Goal: Download file/media

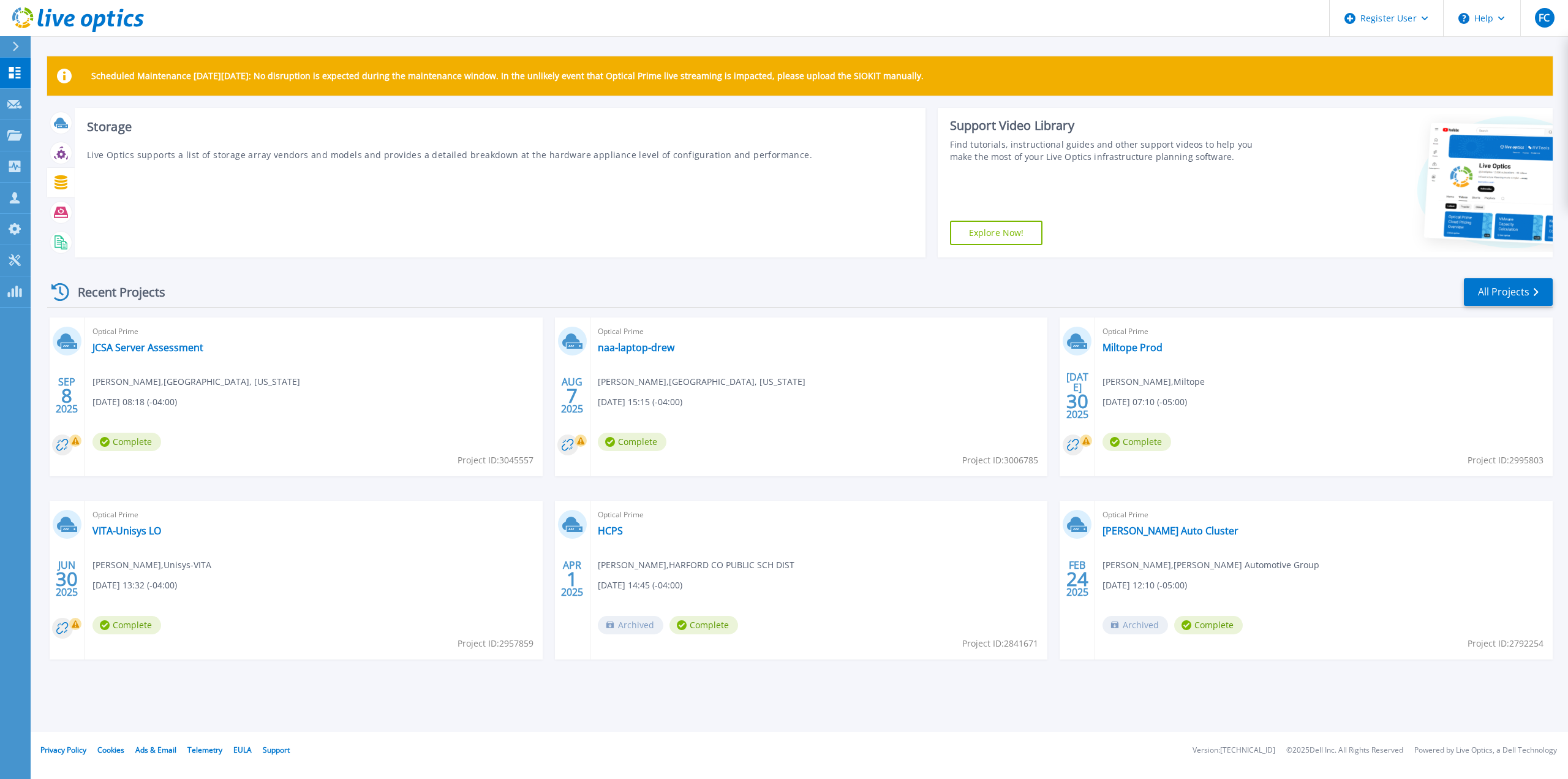
click at [59, 183] on icon at bounding box center [60, 182] width 14 height 14
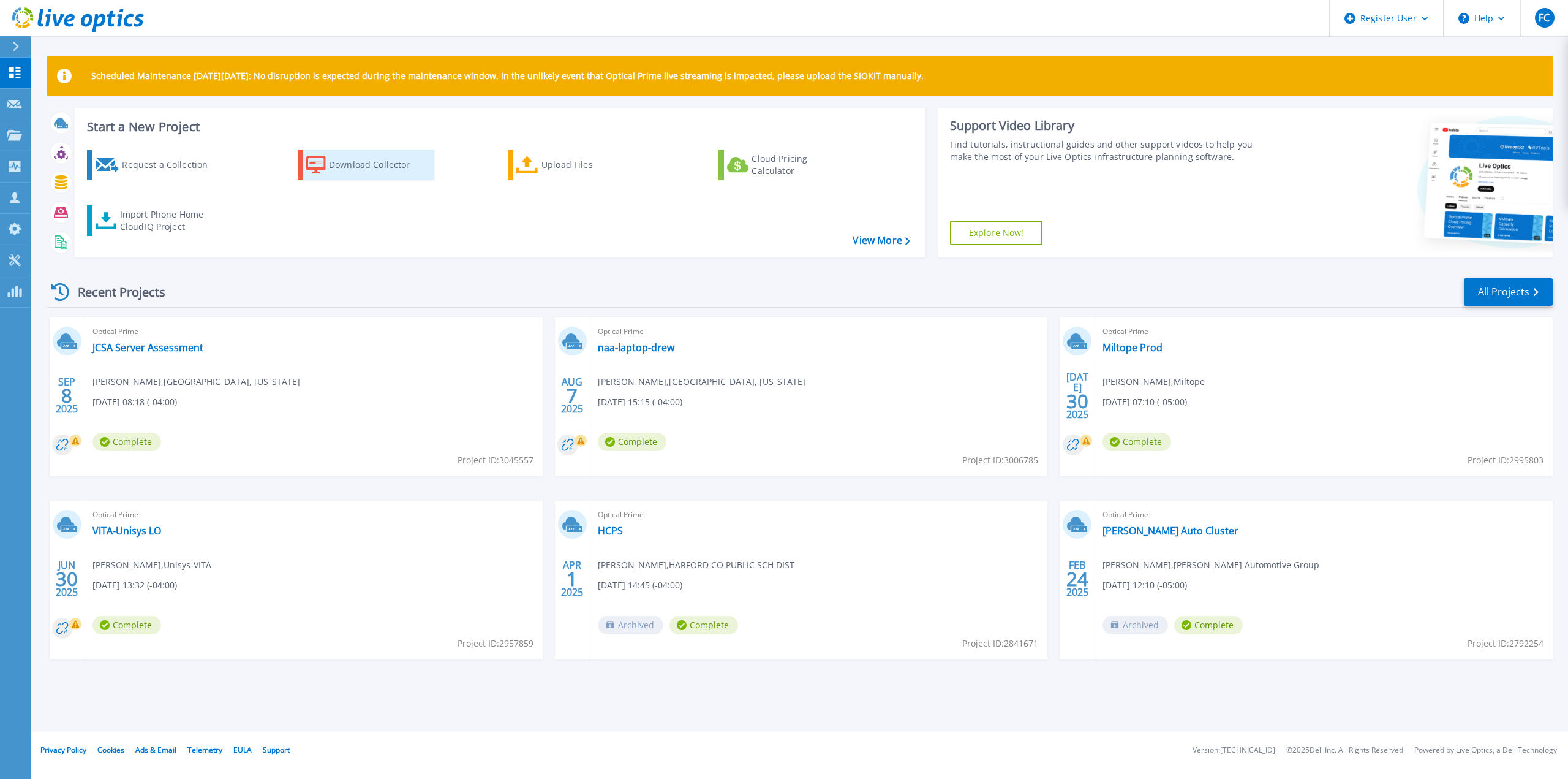
click at [306, 173] on icon at bounding box center [316, 165] width 20 height 18
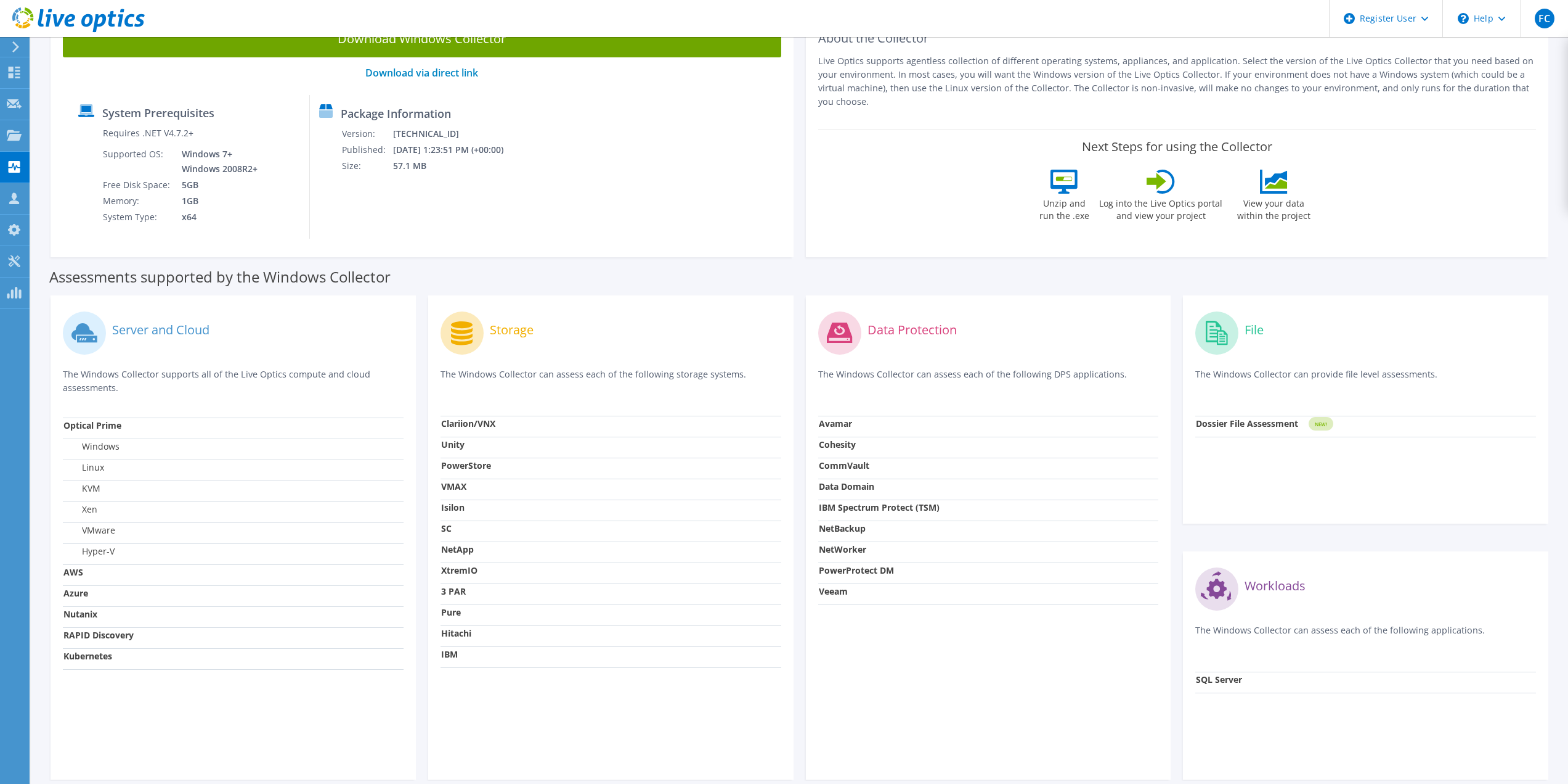
scroll to position [169, 0]
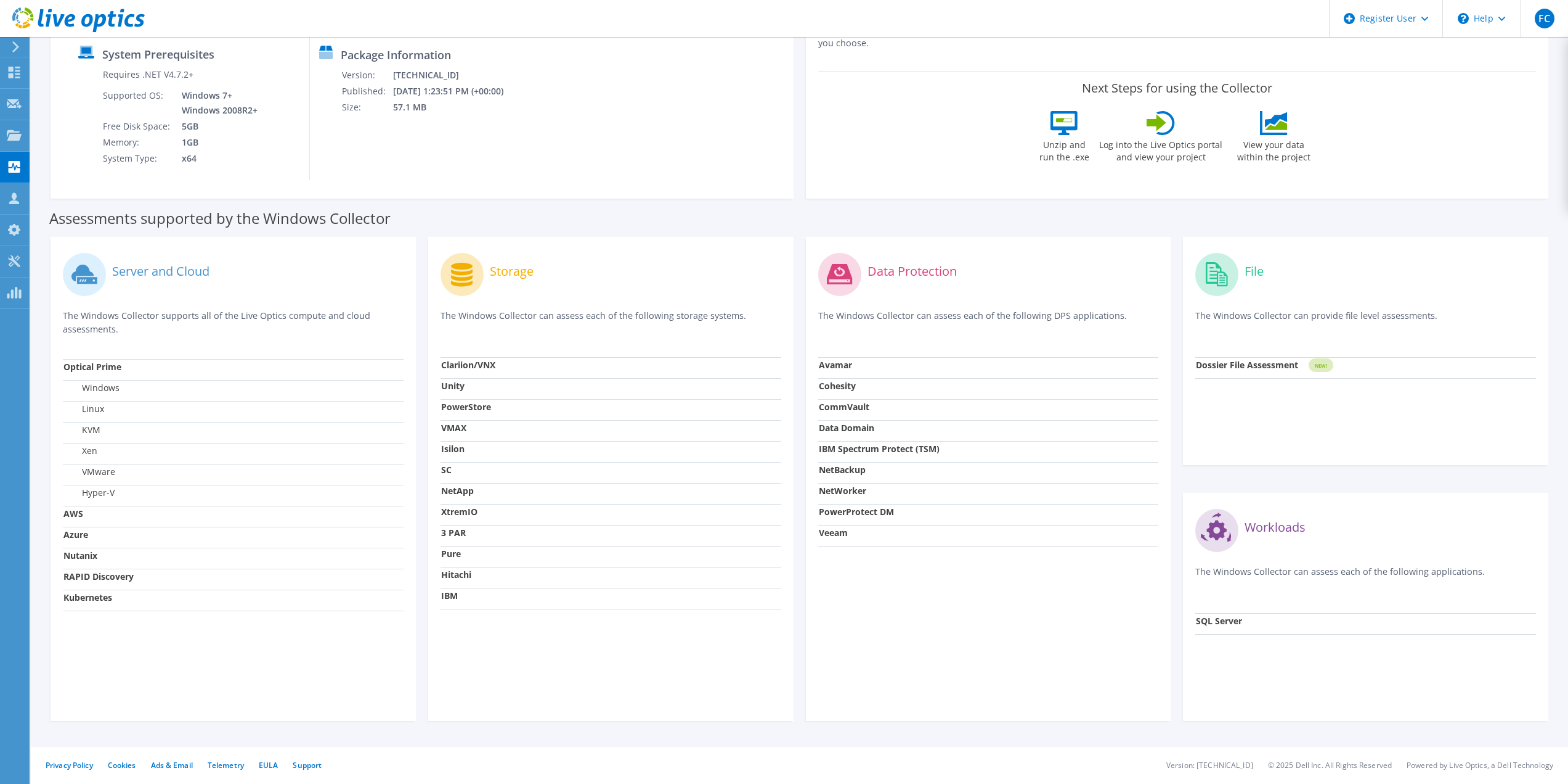
drag, startPoint x: 1039, startPoint y: 148, endPoint x: 879, endPoint y: 199, distance: 167.9
click at [879, 200] on div "Assessments supported by the Windows Collector" at bounding box center [799, 215] width 1500 height 31
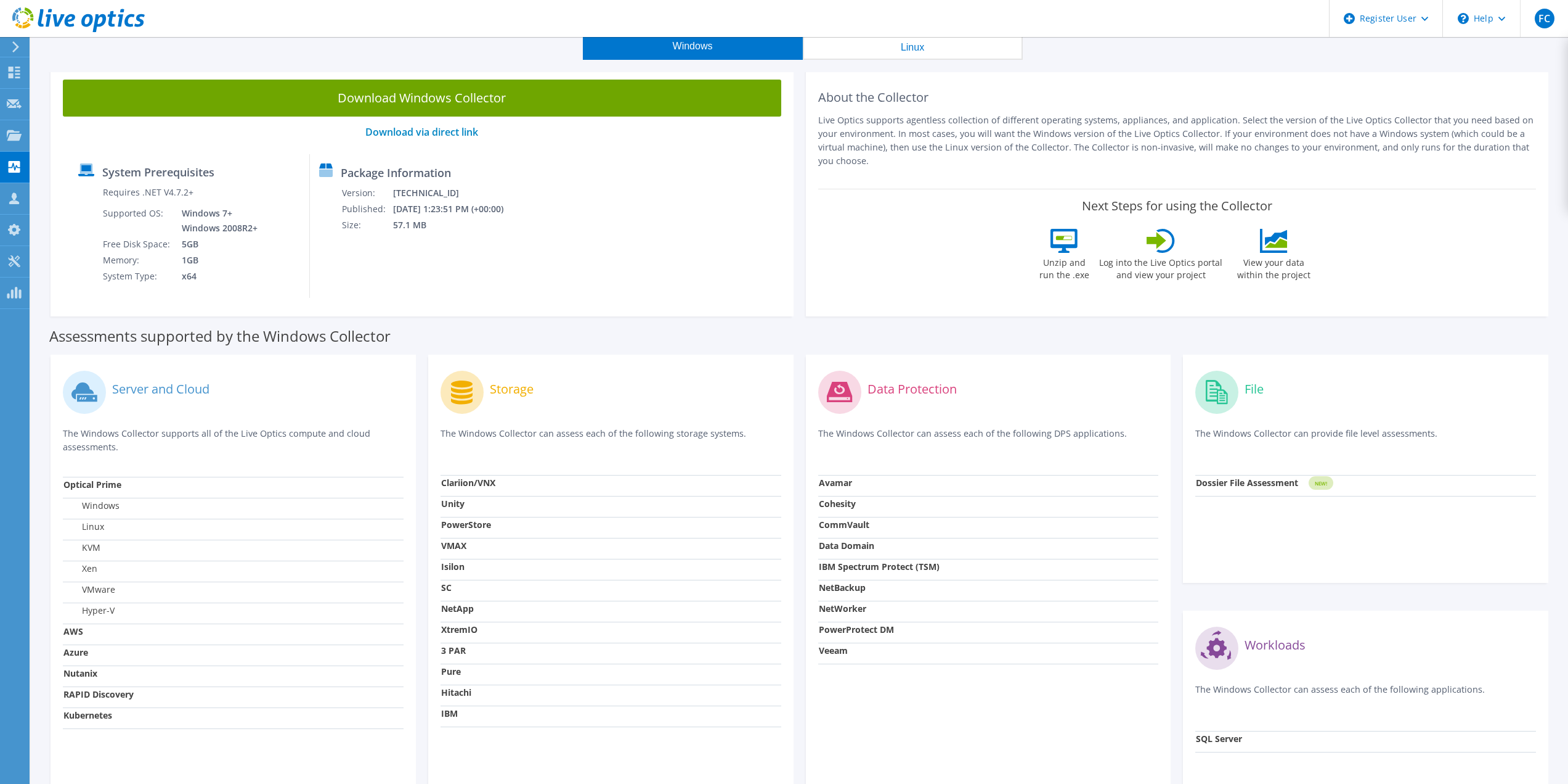
scroll to position [0, 0]
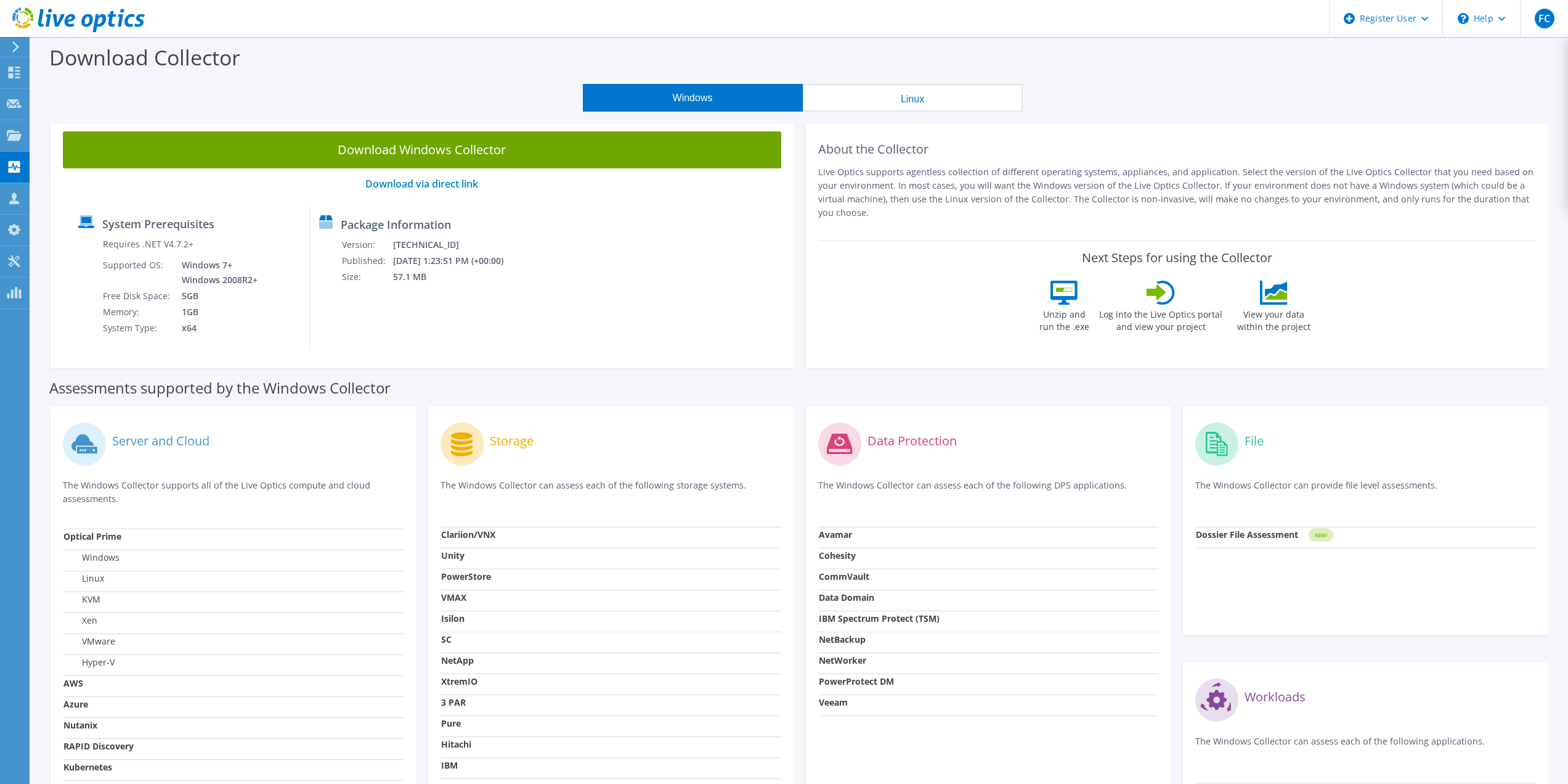
click at [889, 102] on button "Linux" at bounding box center [912, 98] width 220 height 28
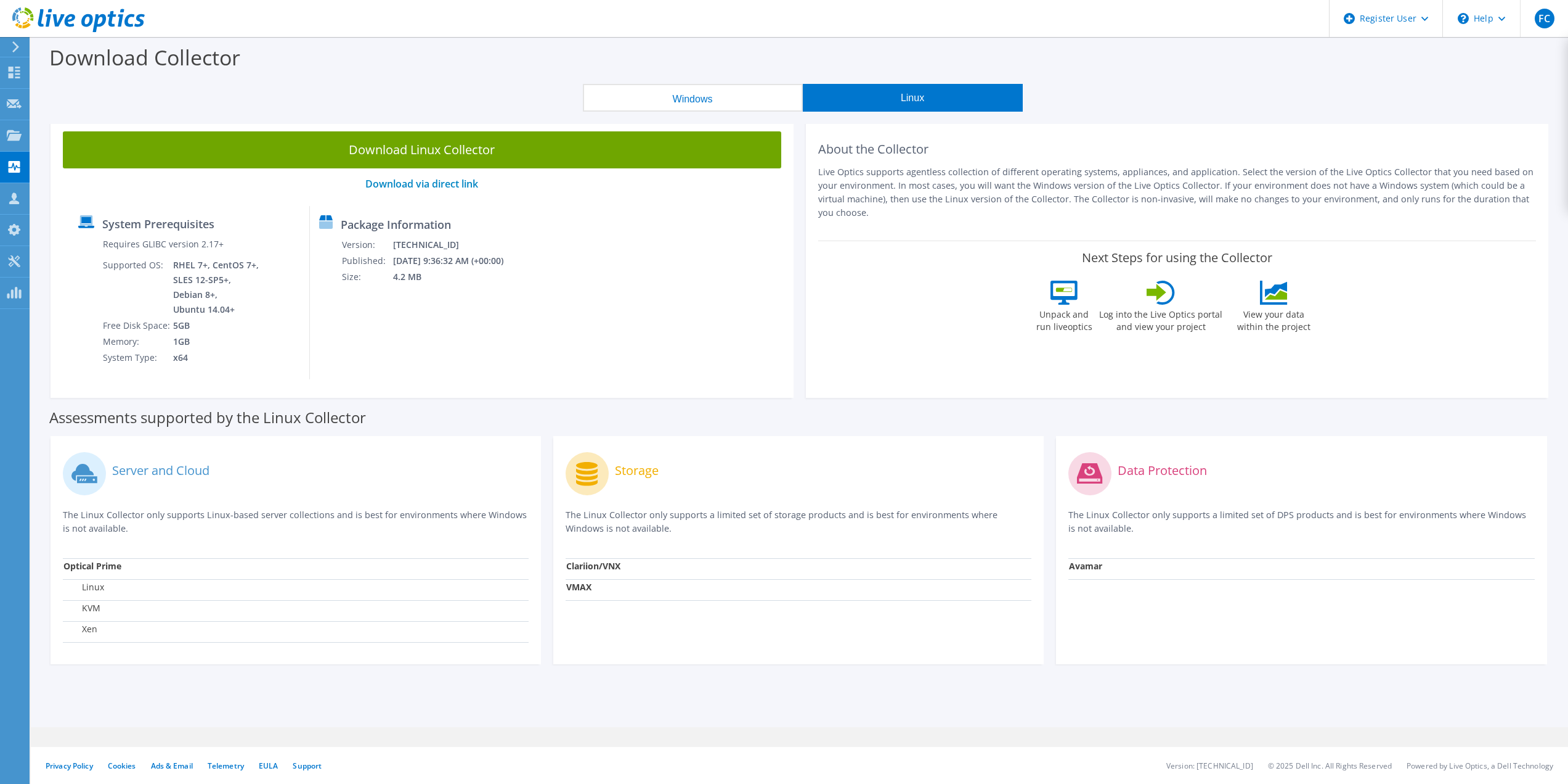
click at [720, 93] on button "Windows" at bounding box center [693, 98] width 220 height 28
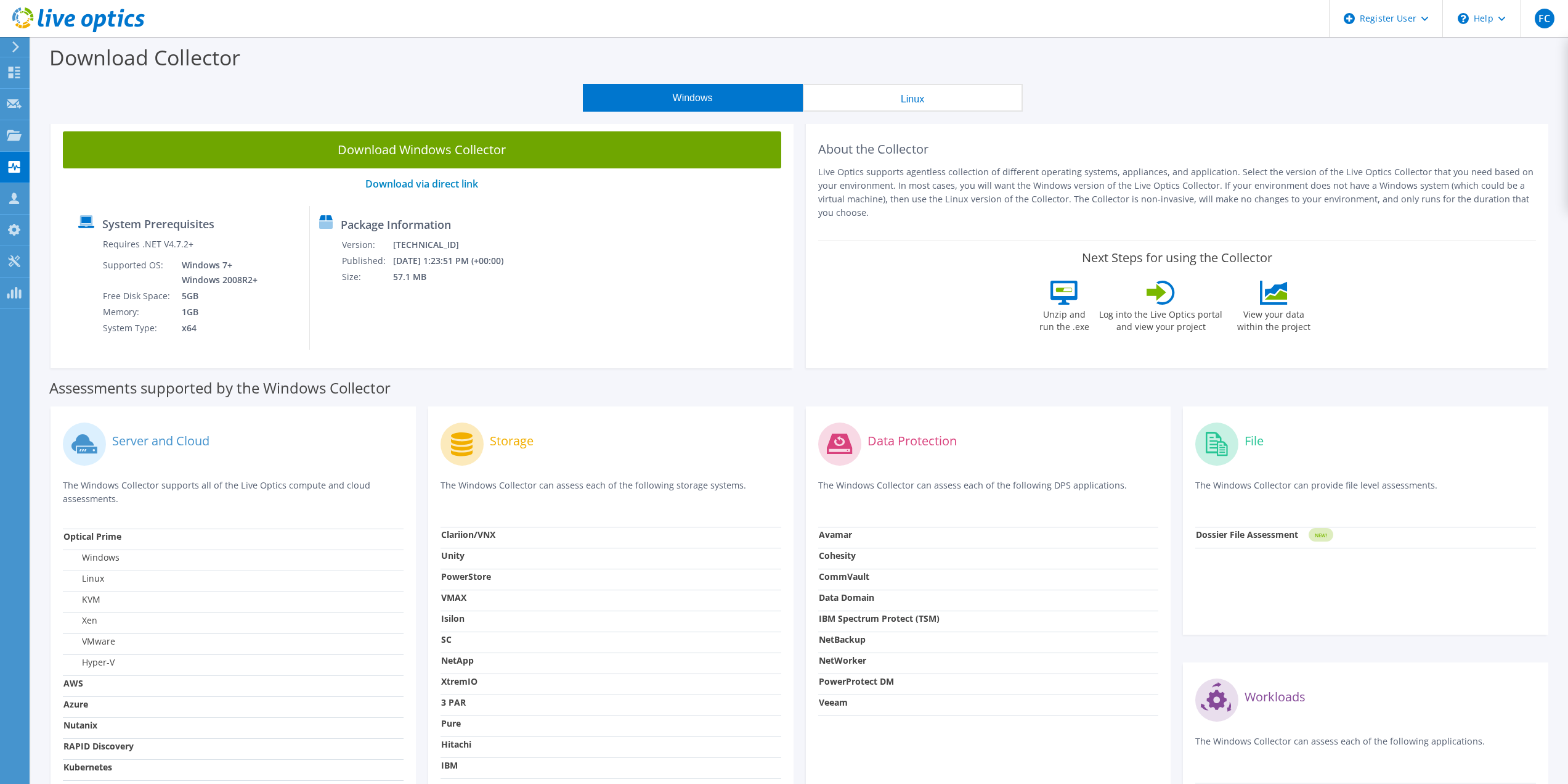
click at [867, 99] on button "Linux" at bounding box center [912, 98] width 220 height 28
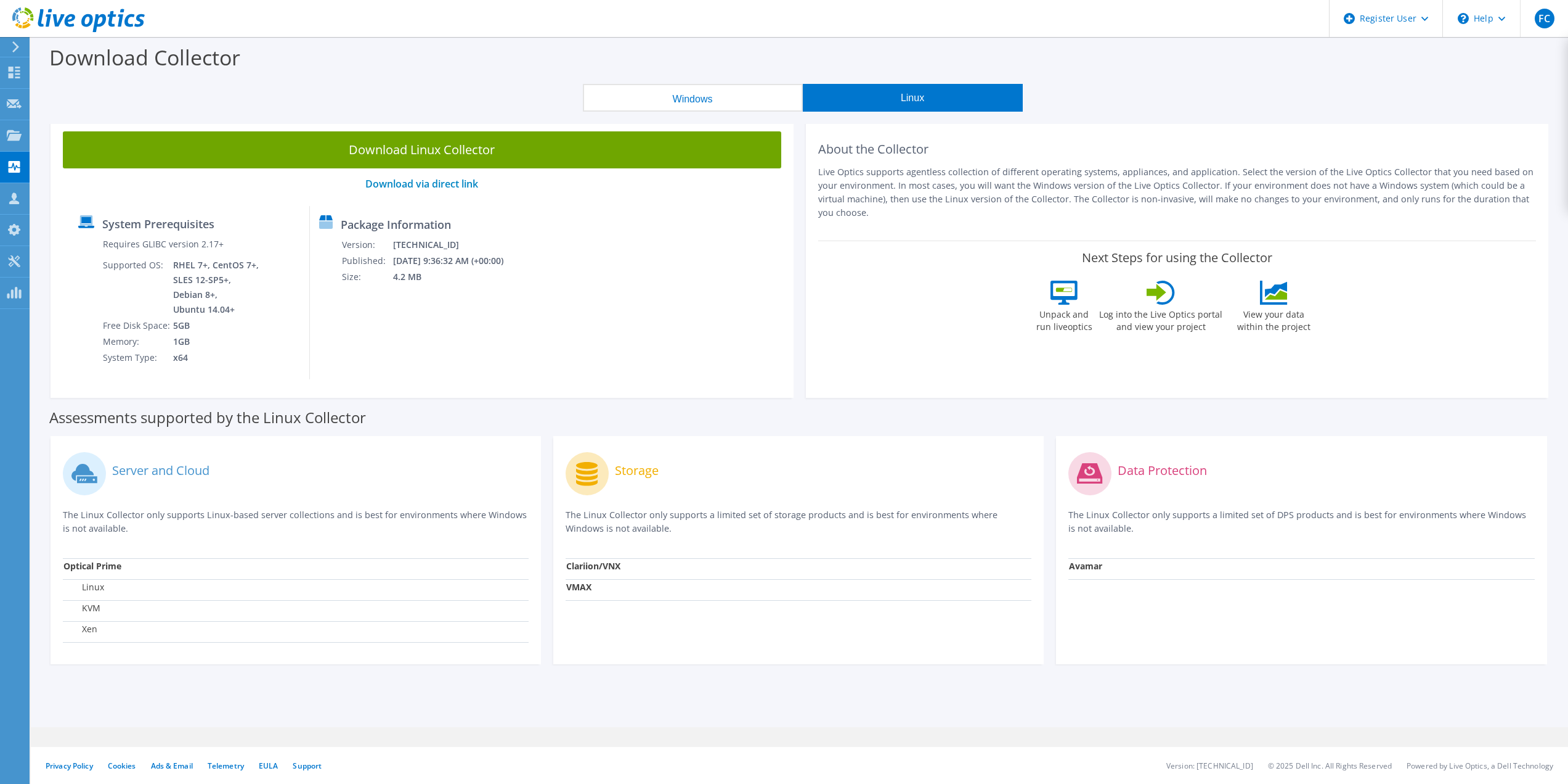
click at [706, 103] on button "Windows" at bounding box center [693, 98] width 220 height 28
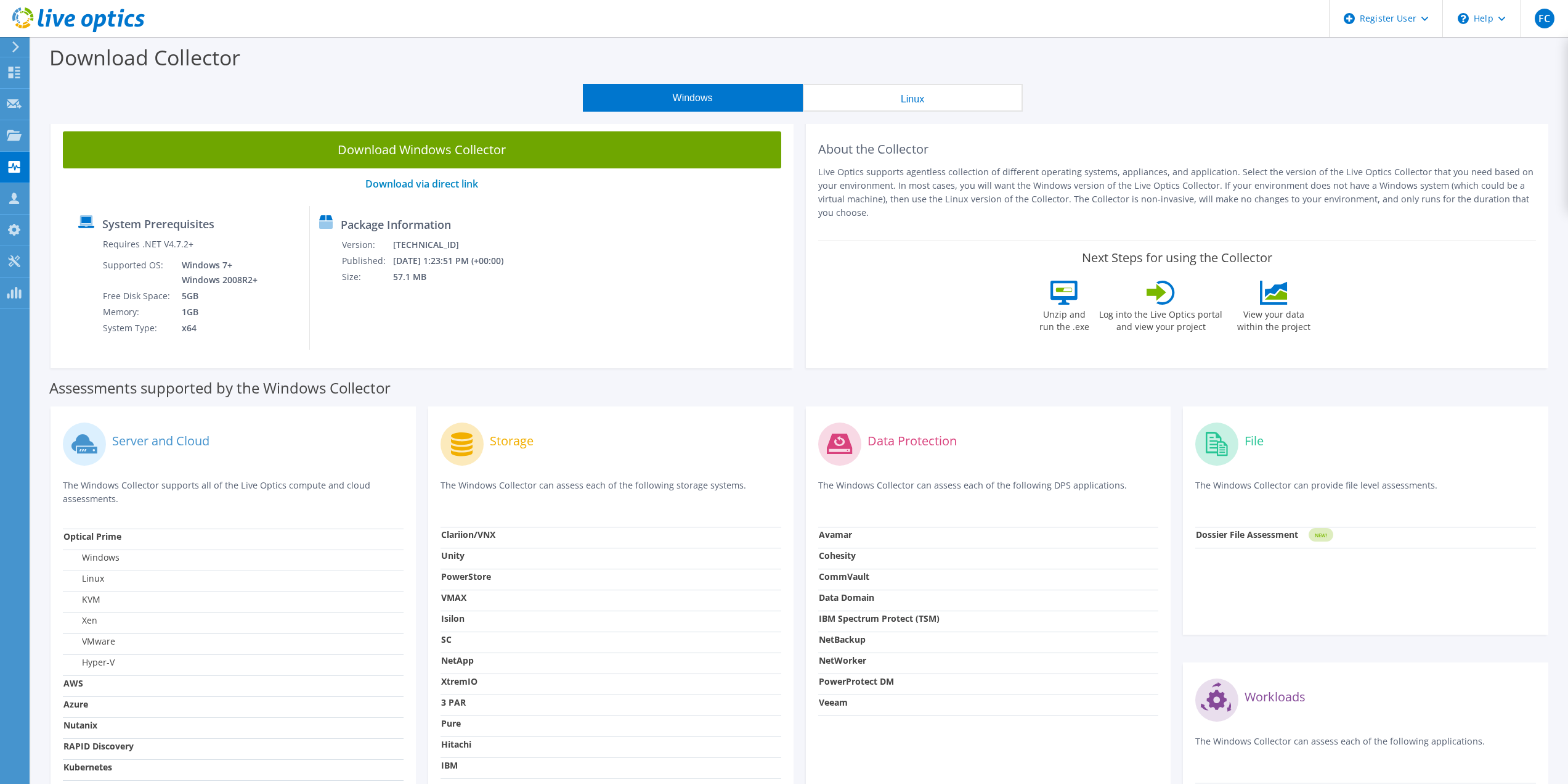
click at [825, 102] on button "Linux" at bounding box center [912, 98] width 220 height 28
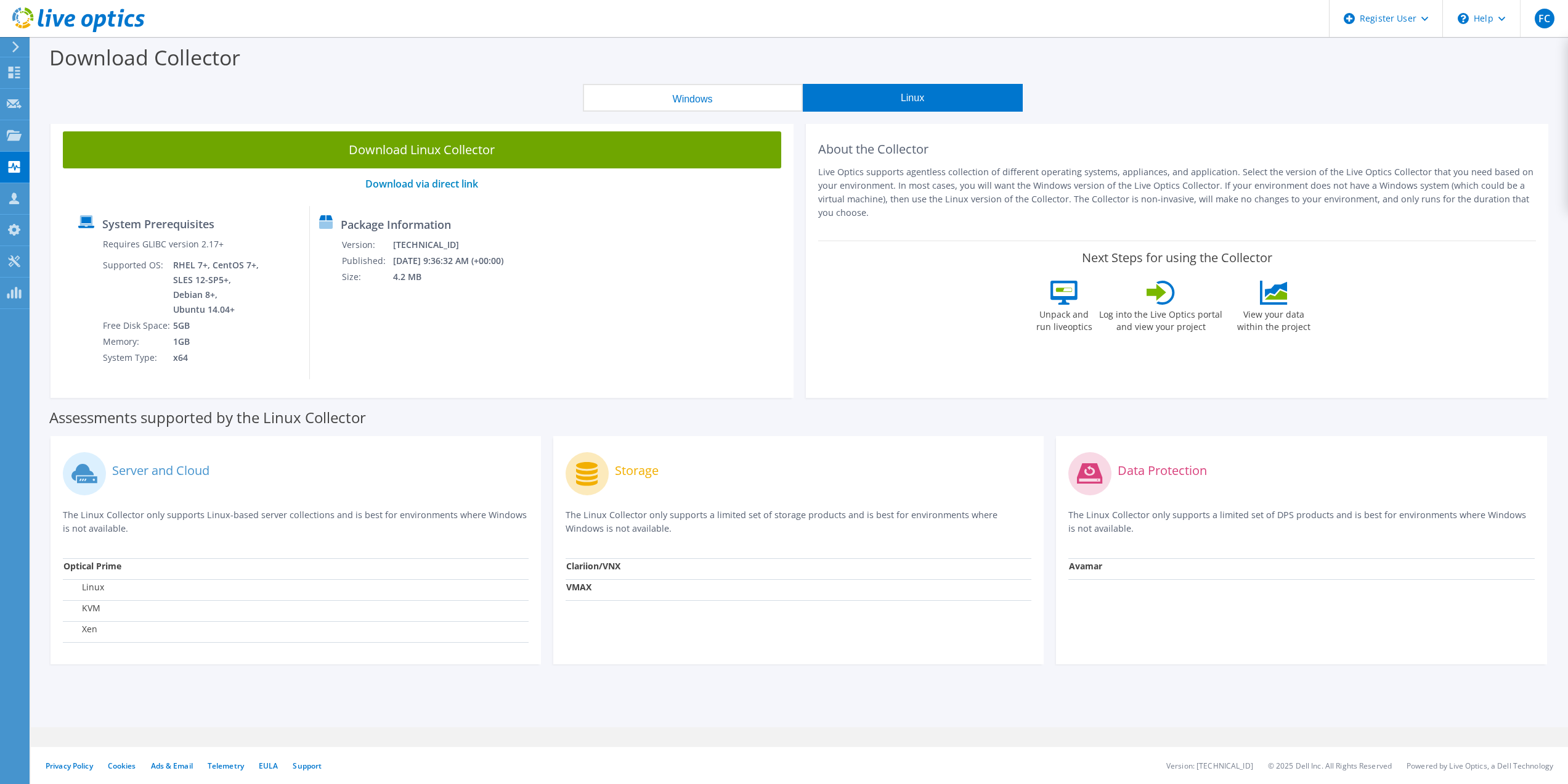
click at [739, 102] on button "Windows" at bounding box center [693, 98] width 220 height 28
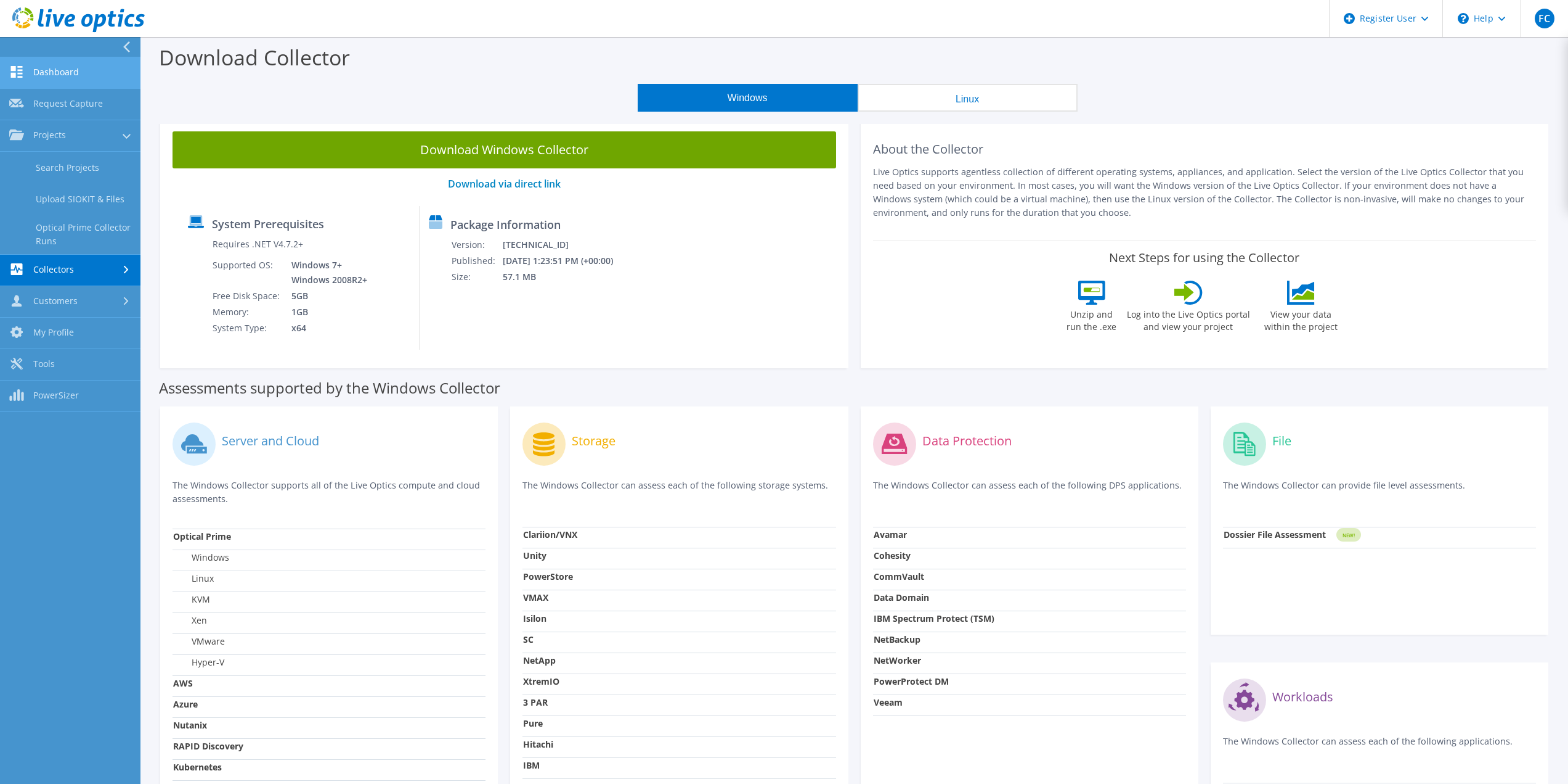
click at [37, 76] on link "Dashboard" at bounding box center [70, 74] width 140 height 32
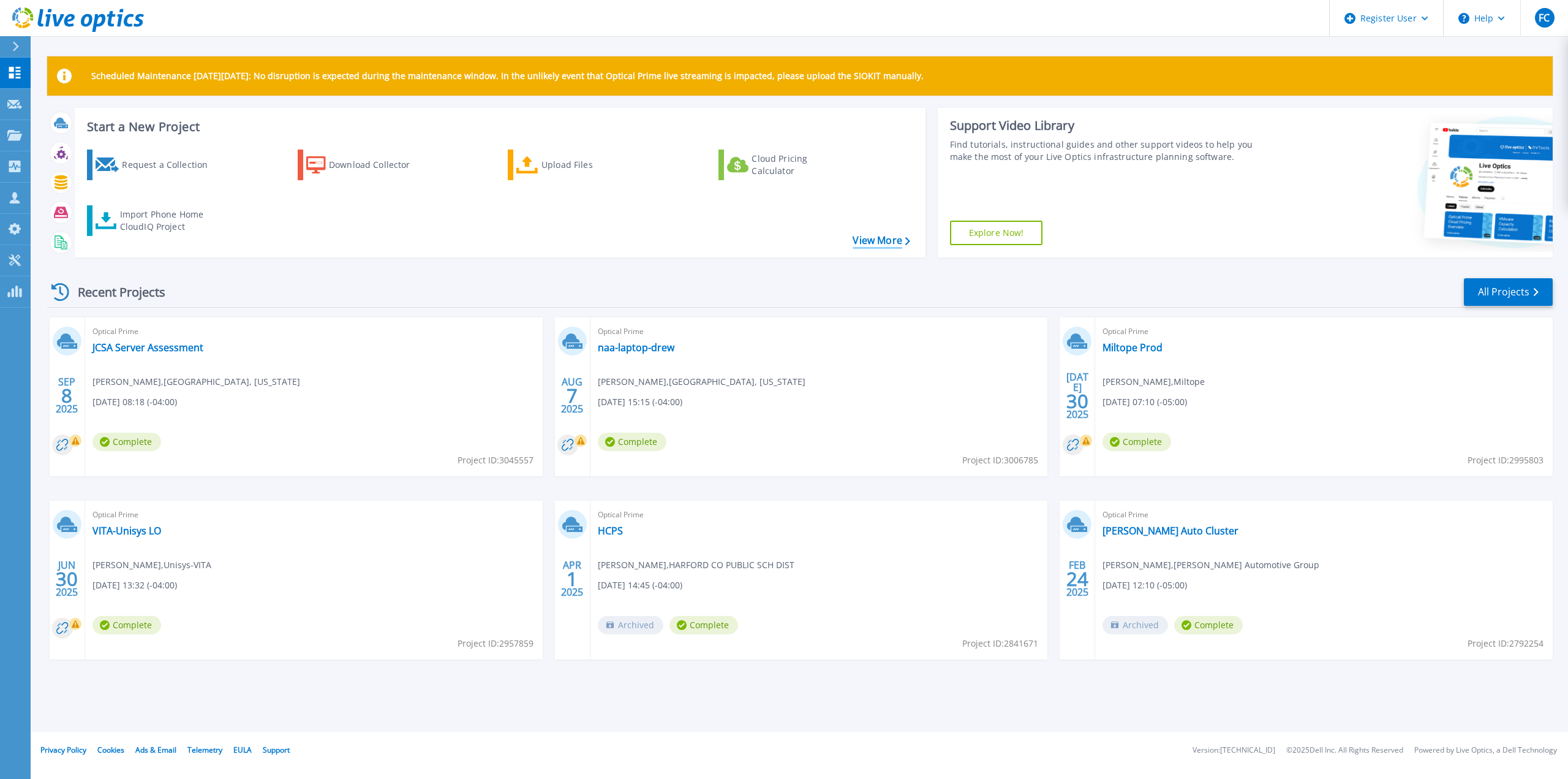
click at [880, 239] on link "View More" at bounding box center [881, 241] width 57 height 12
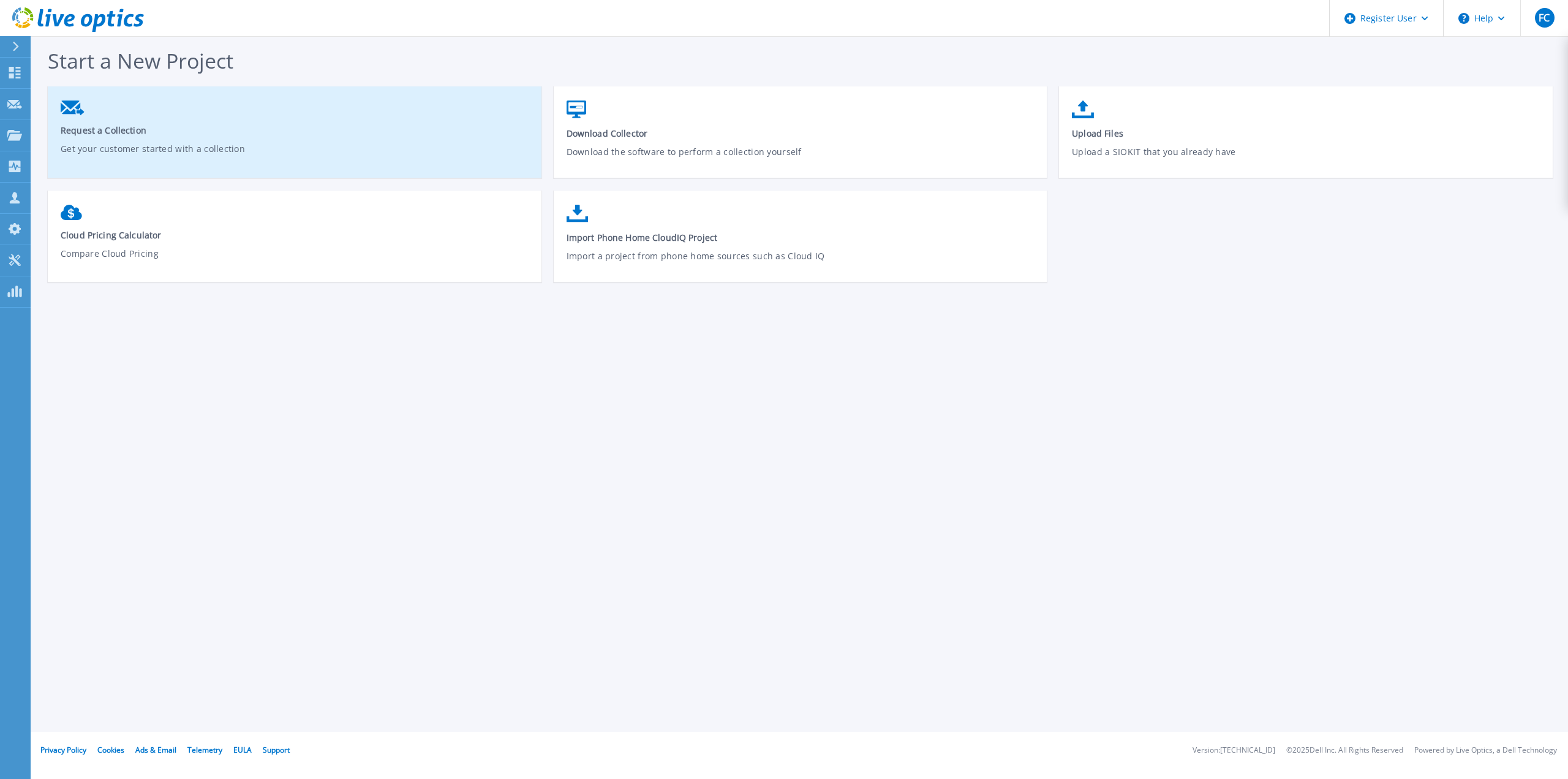
click at [357, 123] on link "Request a Collection Get your customer started with a collection" at bounding box center [294, 136] width 494 height 84
